Goal: Check status

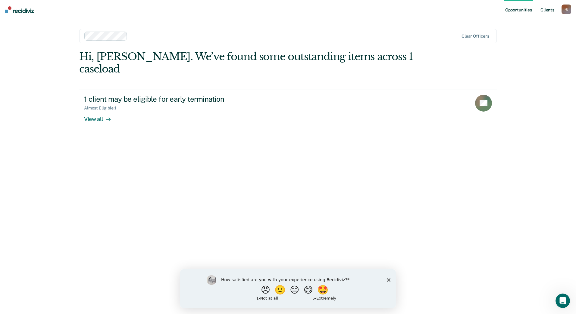
click at [546, 11] on link "Client s" at bounding box center [547, 9] width 16 height 19
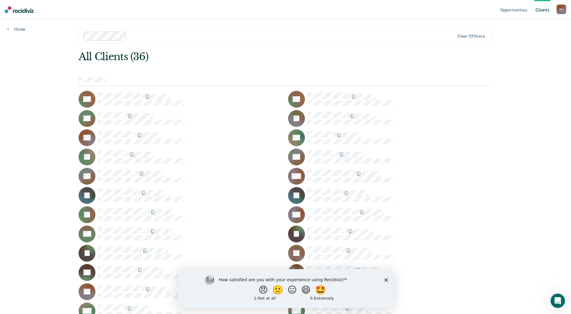
click at [386, 278] on icon "Close survey" at bounding box center [386, 280] width 4 height 4
